Goal: Task Accomplishment & Management: Manage account settings

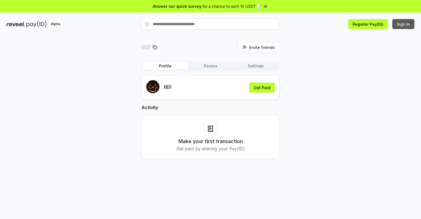
click at [404, 24] on button "Sign In" at bounding box center [403, 24] width 22 height 10
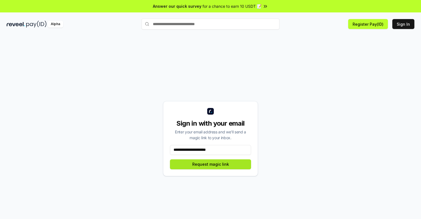
type input "**********"
click at [211, 164] on button "Request magic link" at bounding box center [210, 164] width 81 height 10
